Goal: Information Seeking & Learning: Learn about a topic

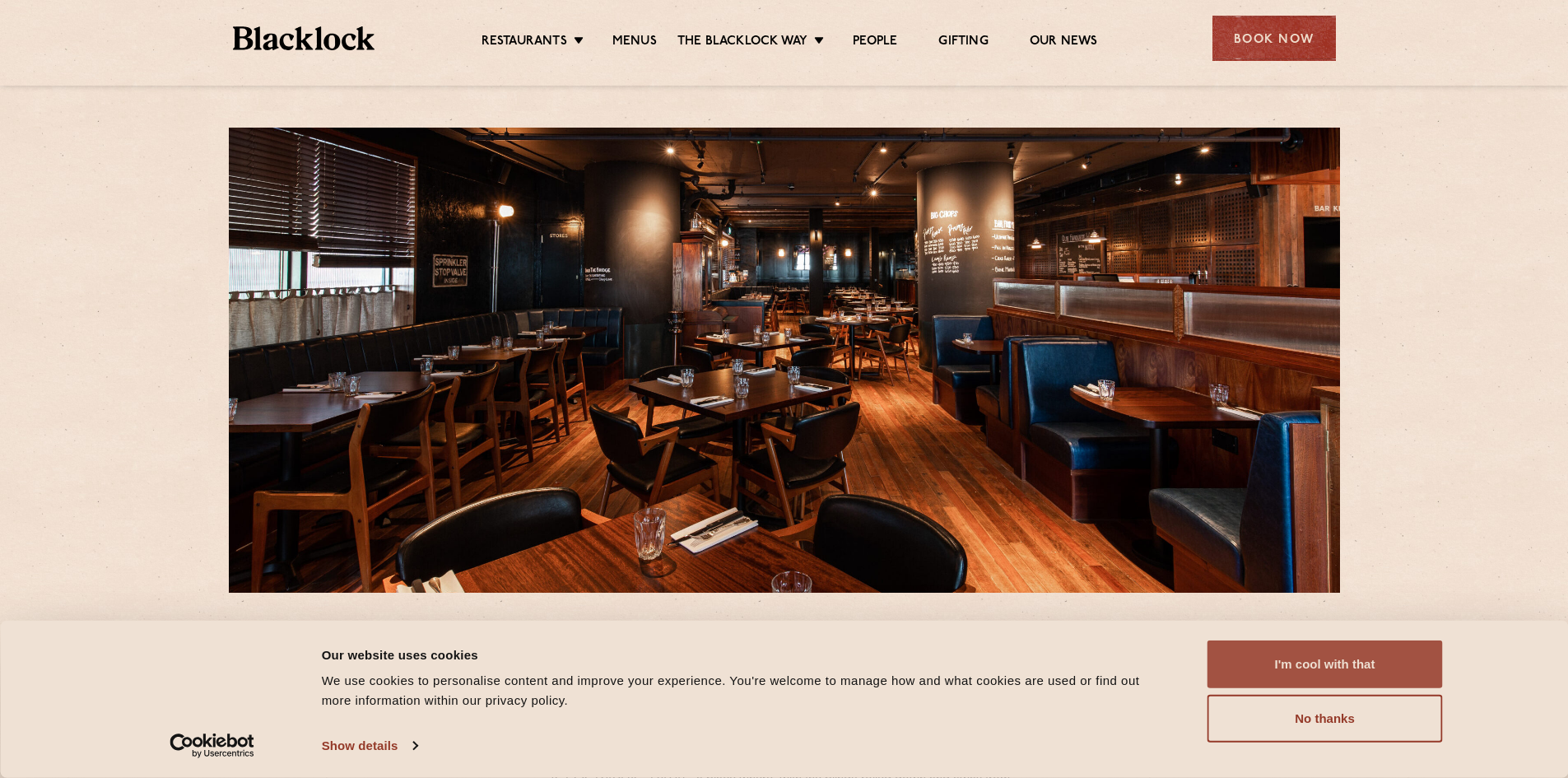
click at [1329, 665] on button "I'm cool with that" at bounding box center [1325, 664] width 235 height 48
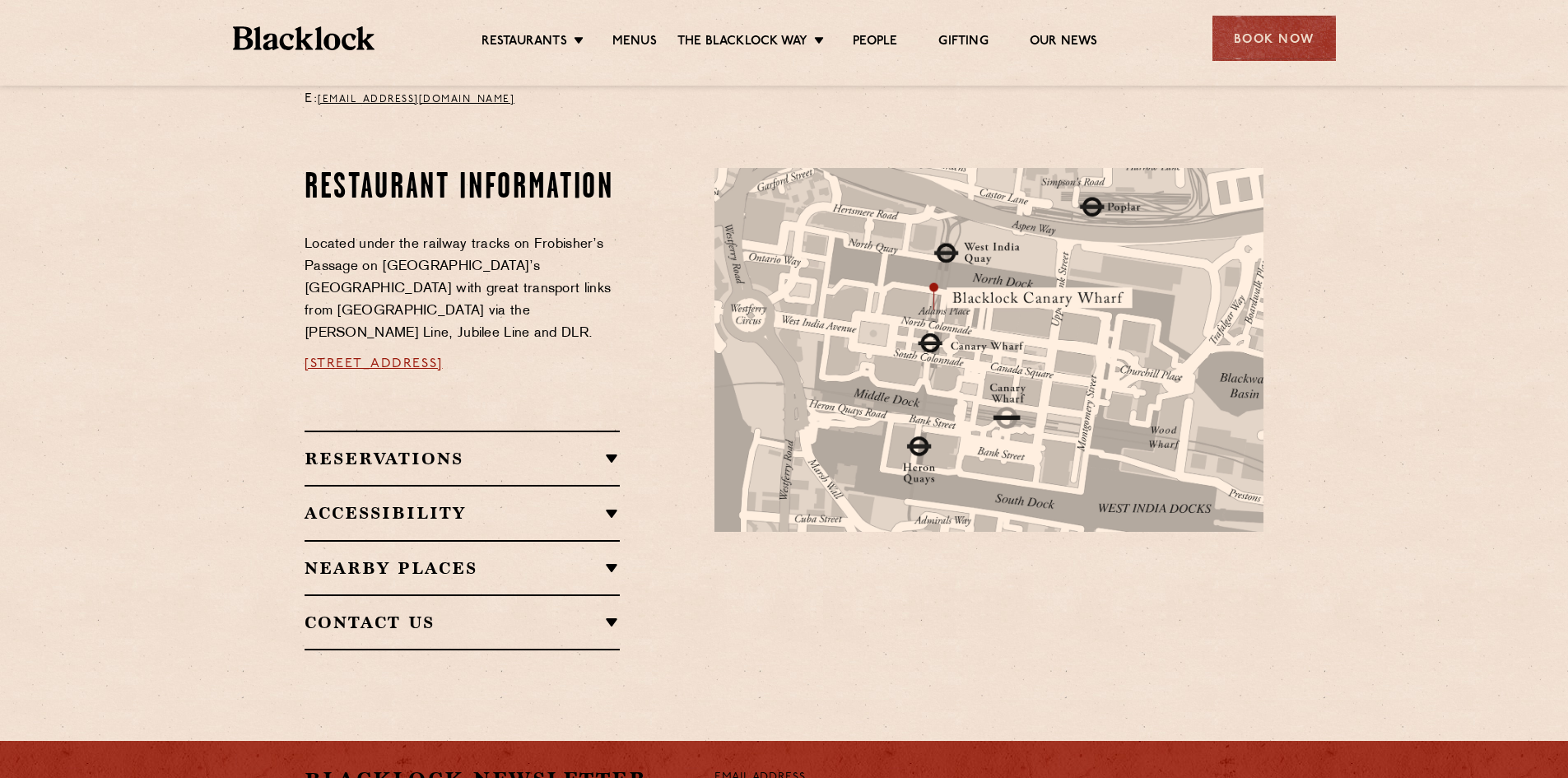
scroll to position [823, 0]
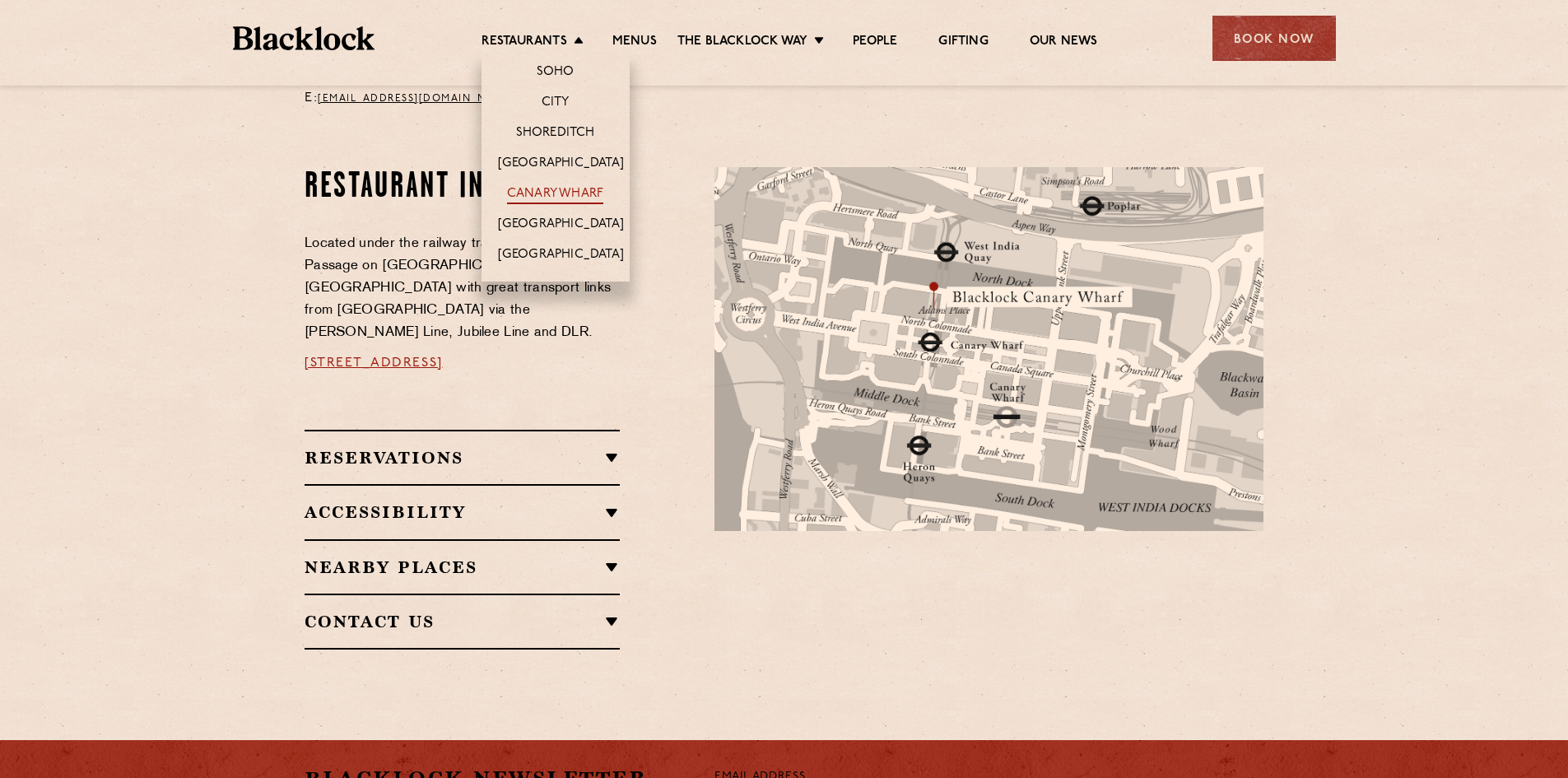
click at [558, 197] on link "Canary Wharf" at bounding box center [555, 195] width 96 height 18
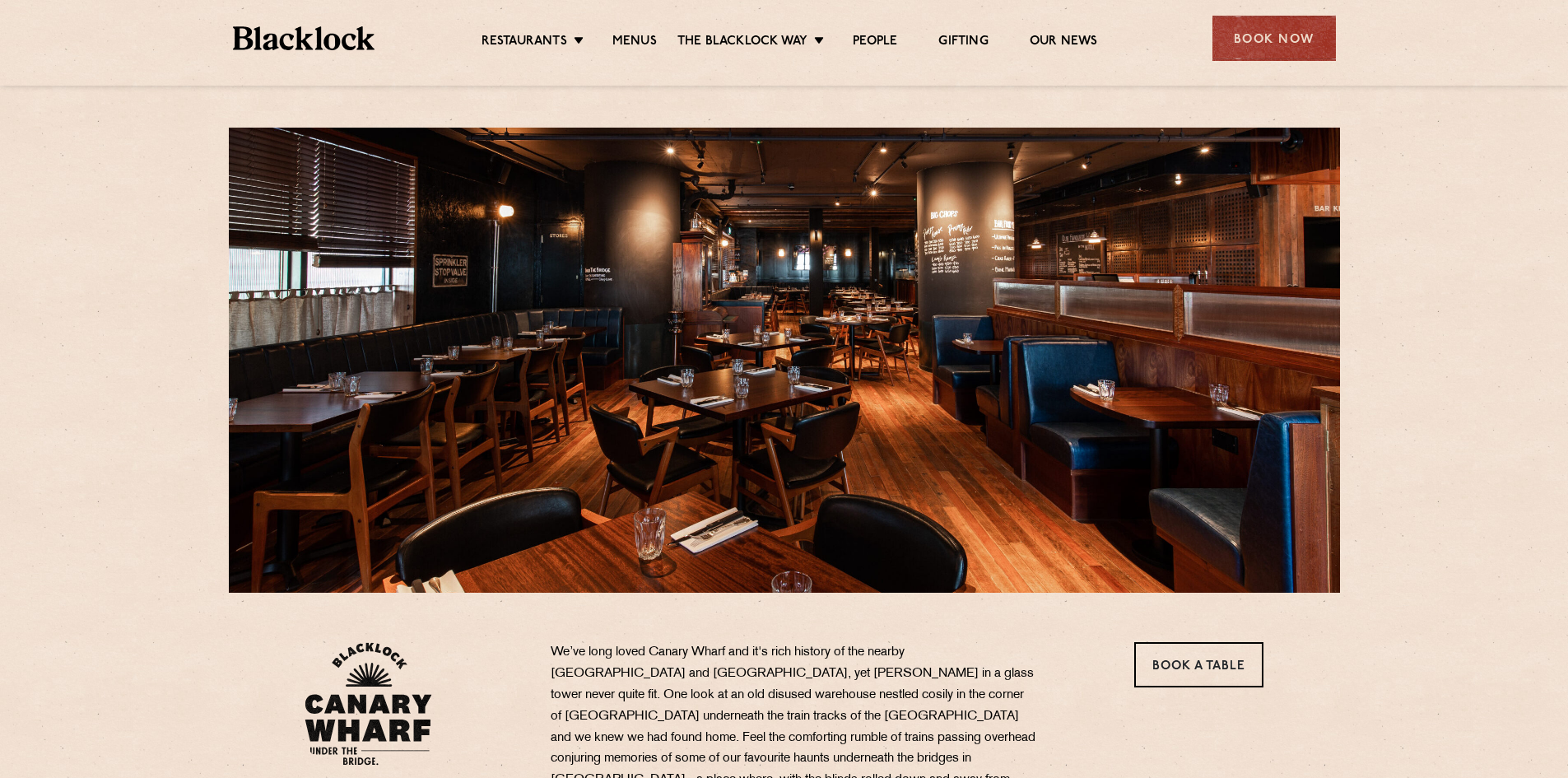
click at [617, 31] on ul "Restaurants Soho City Shoreditch Covent Garden Canary Wharf Manchester Birmingh…" at bounding box center [789, 39] width 829 height 26
click at [635, 44] on link "Menus" at bounding box center [634, 42] width 44 height 18
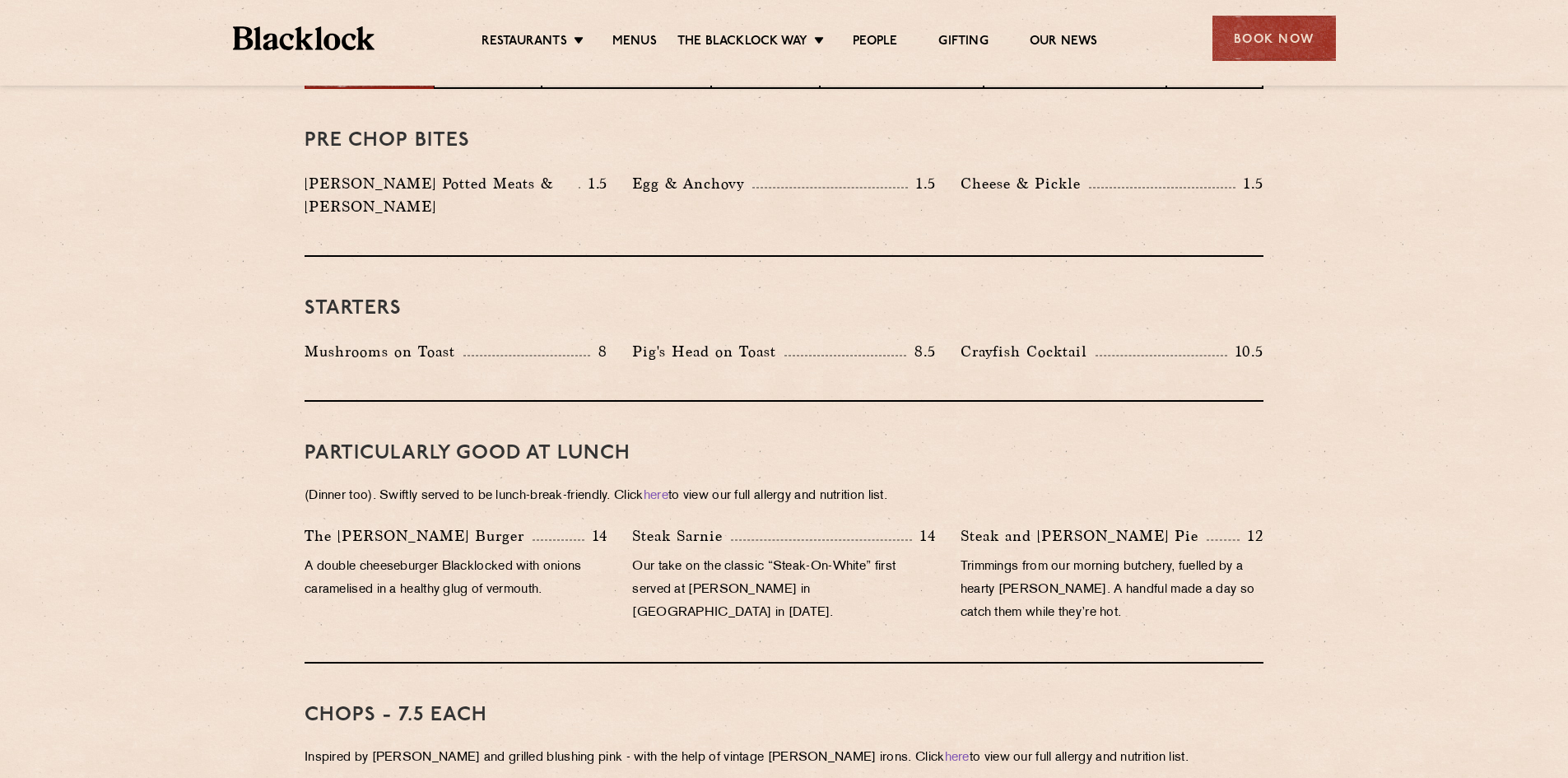
scroll to position [494, 0]
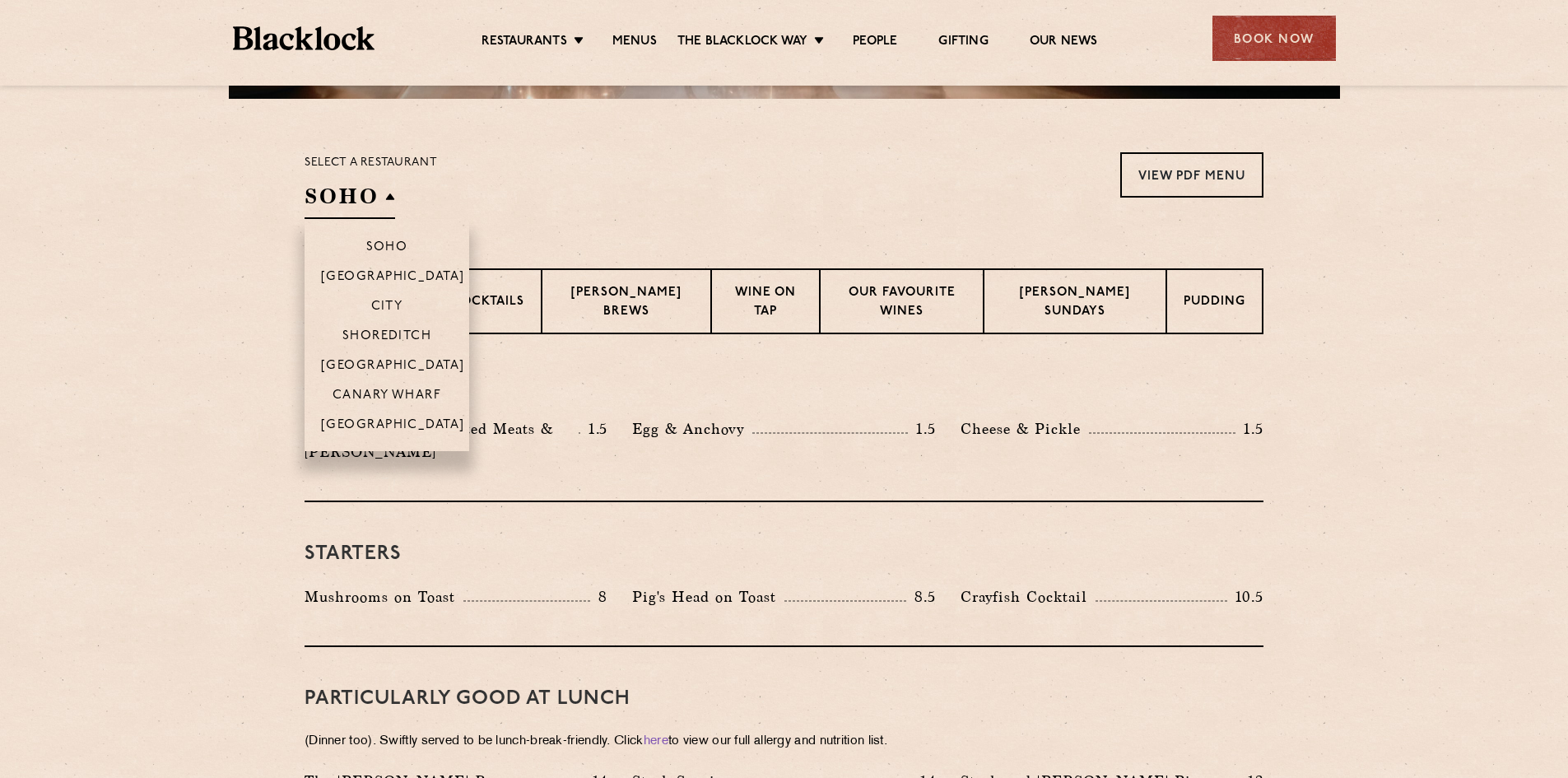
click at [368, 202] on h2 "SOHO" at bounding box center [349, 200] width 90 height 37
click at [379, 392] on p "Canary Wharf" at bounding box center [386, 397] width 108 height 16
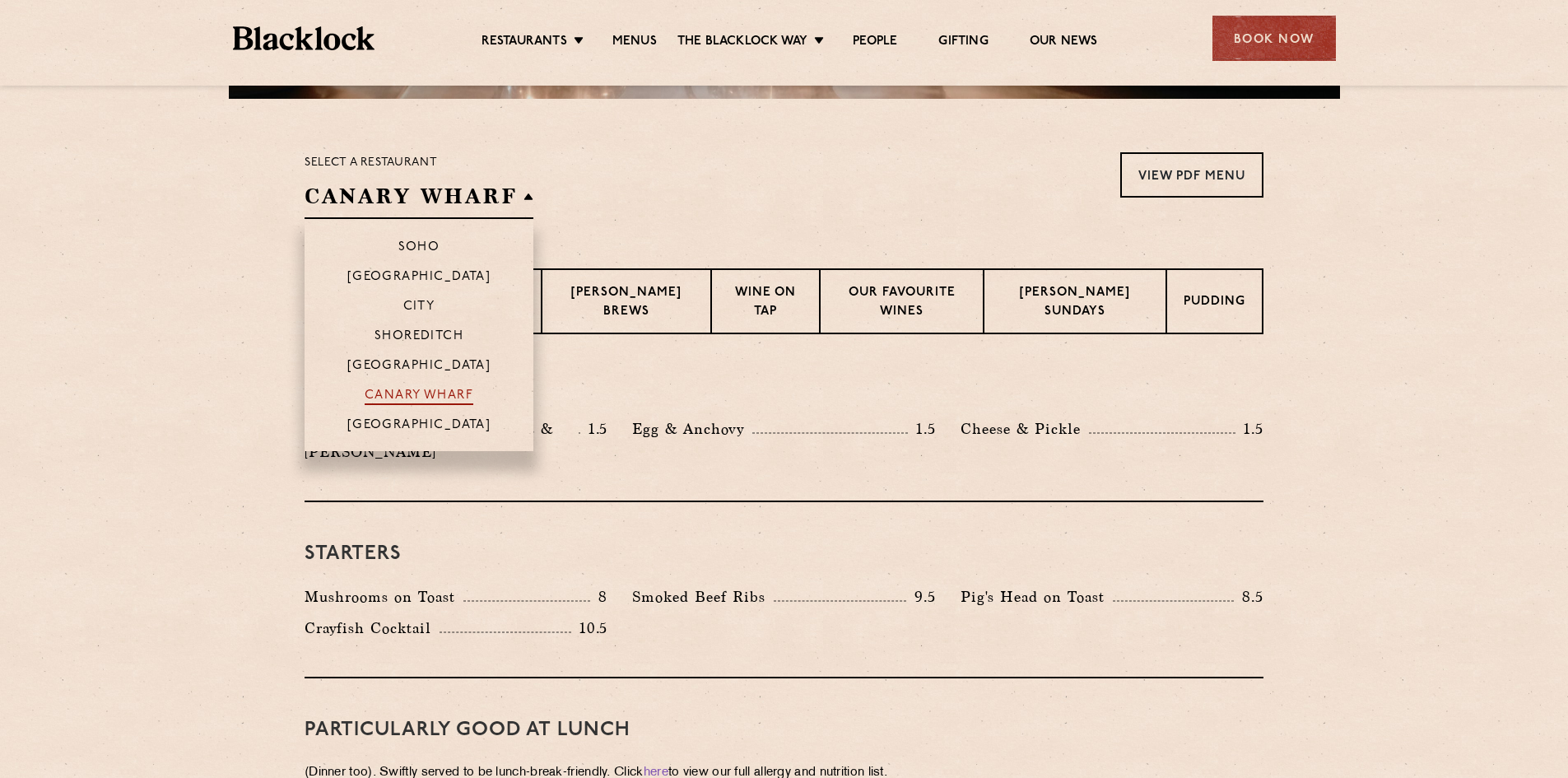
click at [414, 389] on p "Canary Wharf" at bounding box center [418, 397] width 108 height 16
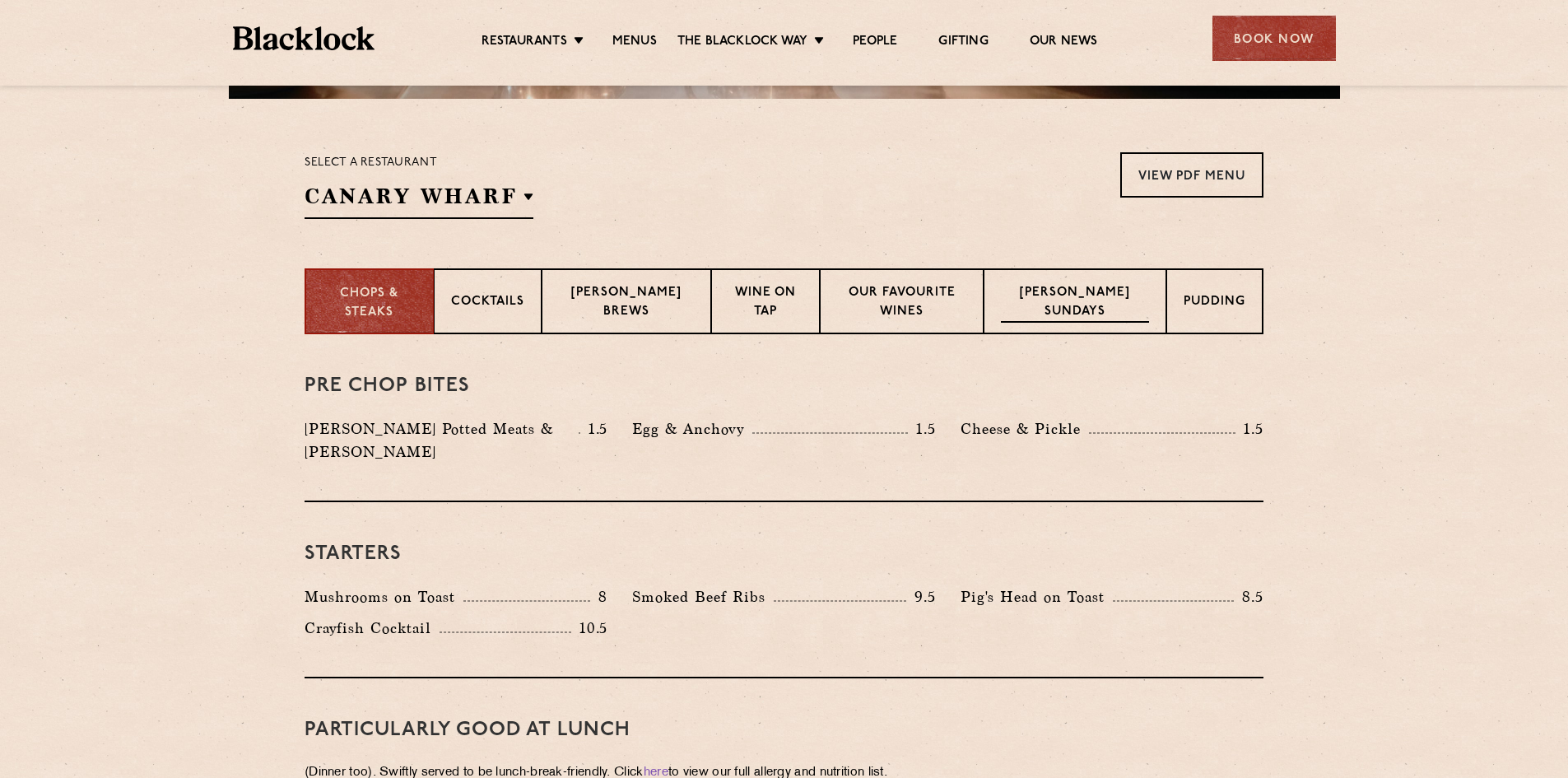
click at [1121, 304] on p "[PERSON_NAME] Sundays" at bounding box center [1075, 303] width 148 height 39
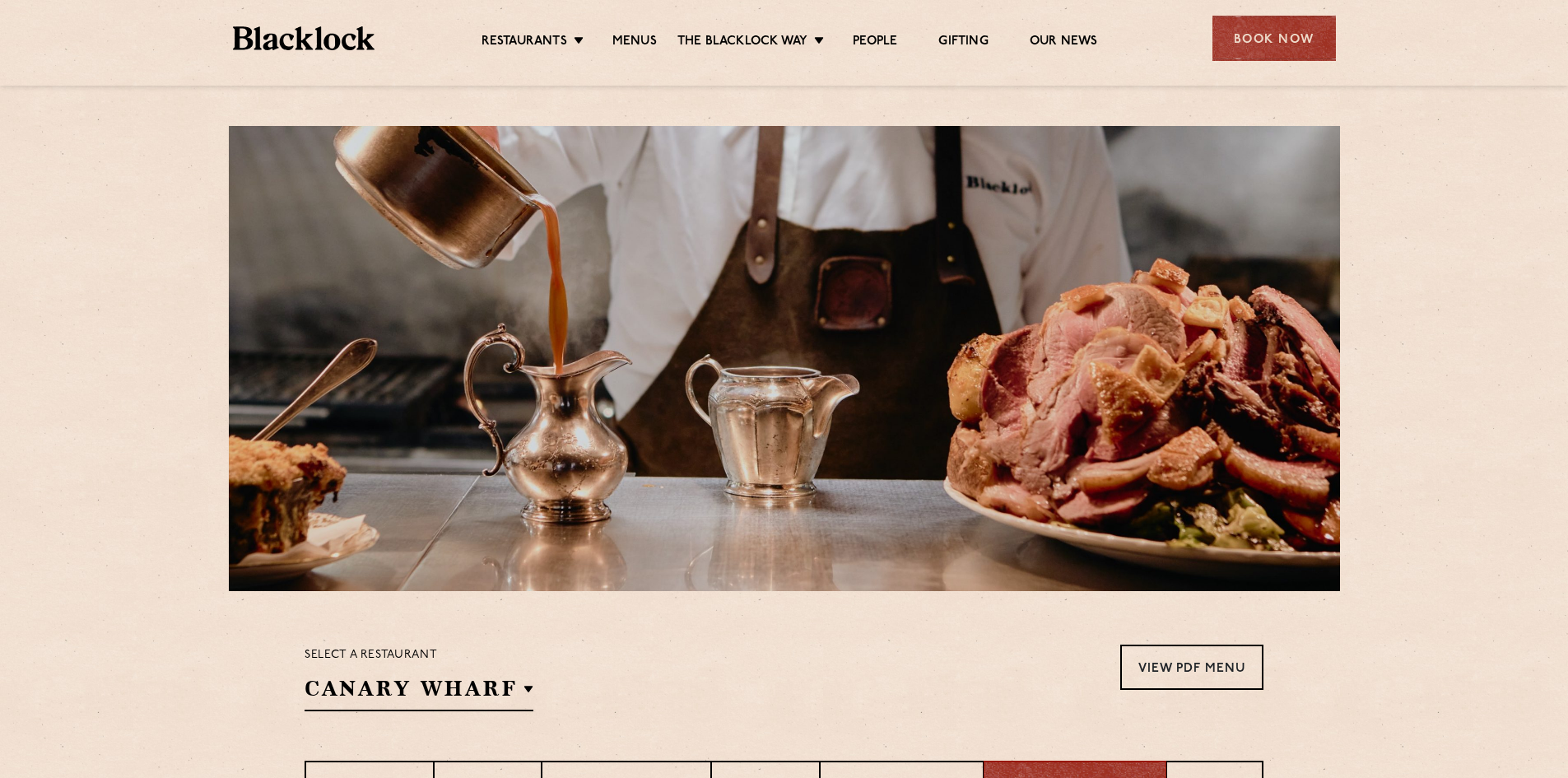
scroll to position [0, 0]
